Goal: Find specific fact: Find specific fact

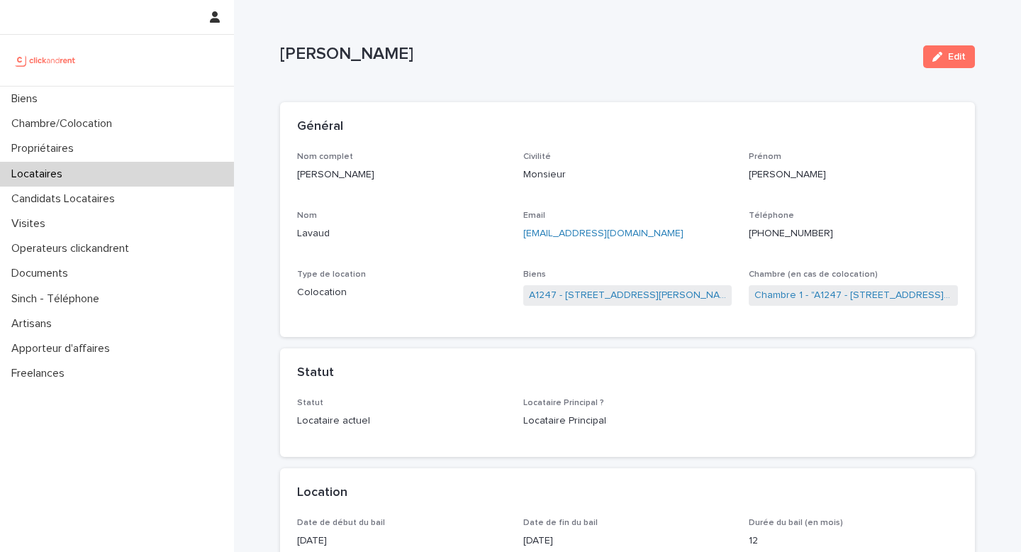
drag, startPoint x: 488, startPoint y: 53, endPoint x: 271, endPoint y: 40, distance: 217.4
copy p "[PERSON_NAME]"
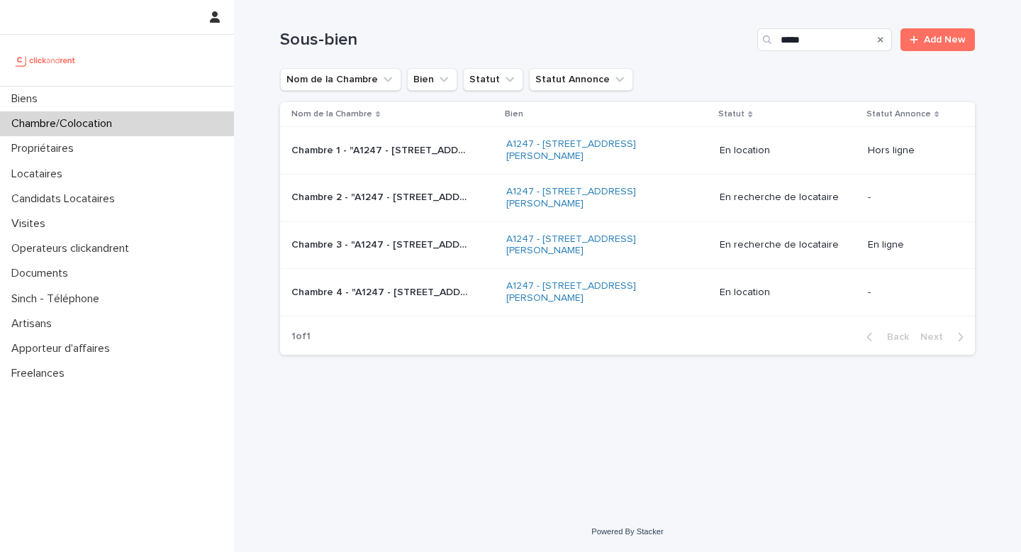
type input "*****"
click at [561, 146] on link "A1247 - [STREET_ADDRESS][PERSON_NAME]" at bounding box center [594, 150] width 177 height 24
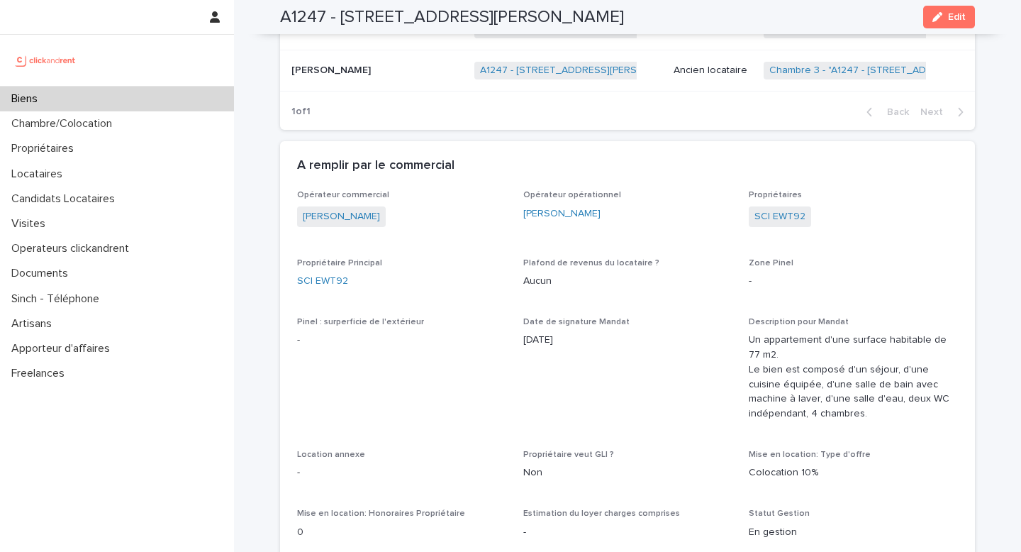
scroll to position [963, 0]
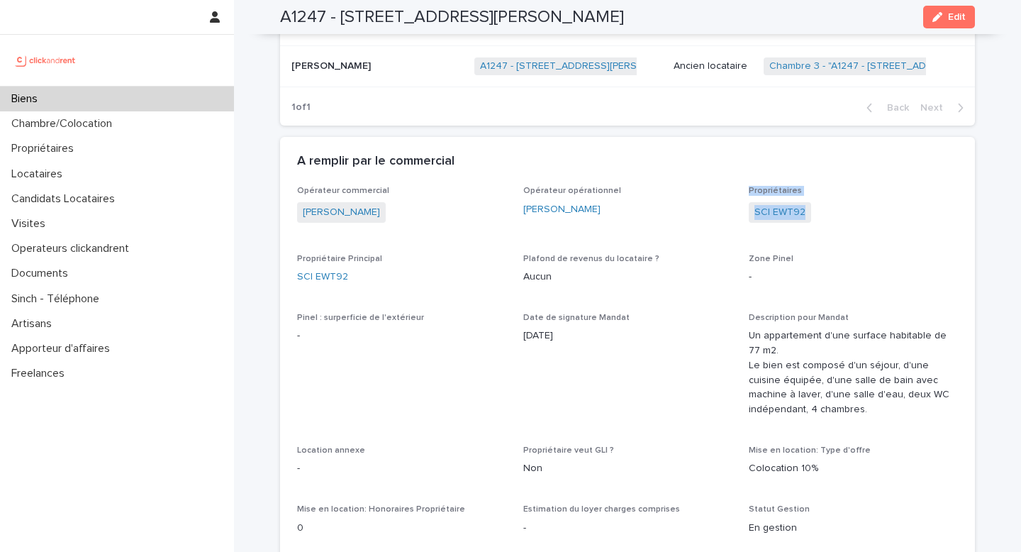
drag, startPoint x: 807, startPoint y: 215, endPoint x: 739, endPoint y: 213, distance: 68.1
click at [857, 218] on div "SCI EWT92" at bounding box center [853, 213] width 209 height 23
drag, startPoint x: 807, startPoint y: 211, endPoint x: 749, endPoint y: 212, distance: 58.2
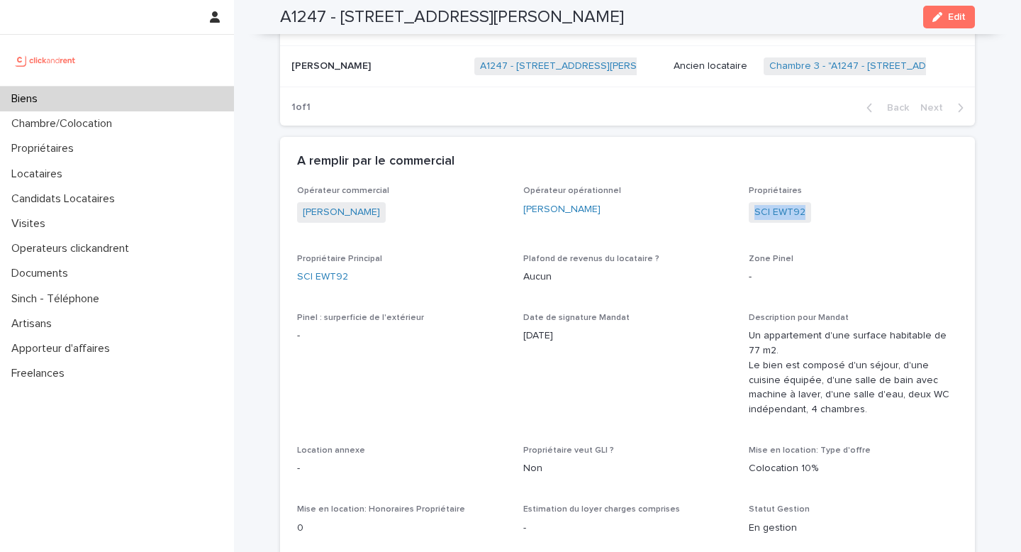
copy link "SCI EWT92"
